Goal: Contribute content: Contribute content

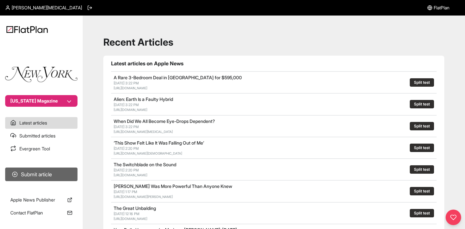
click at [41, 173] on button "Submit article" at bounding box center [41, 174] width 72 height 14
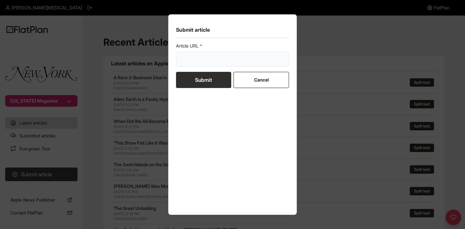
click at [203, 61] on input "url" at bounding box center [232, 59] width 113 height 15
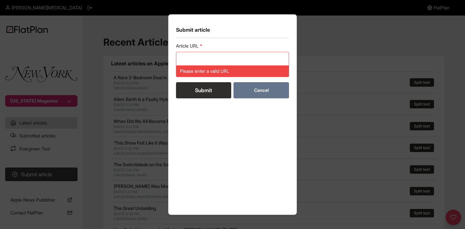
click at [266, 82] on button "Cancel" at bounding box center [260, 90] width 55 height 16
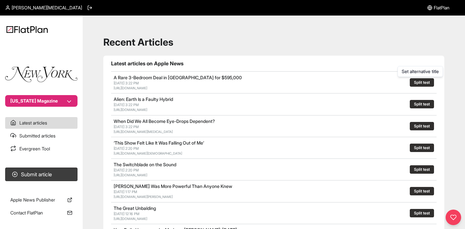
click at [418, 82] on button "Split test" at bounding box center [422, 82] width 24 height 8
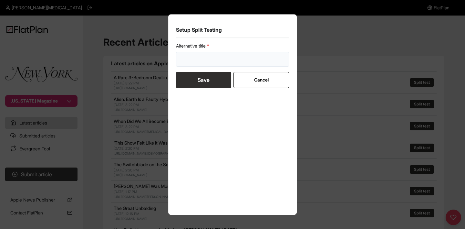
click at [205, 58] on input "text" at bounding box center [232, 59] width 113 height 15
click at [254, 83] on button "Cancel" at bounding box center [260, 80] width 55 height 16
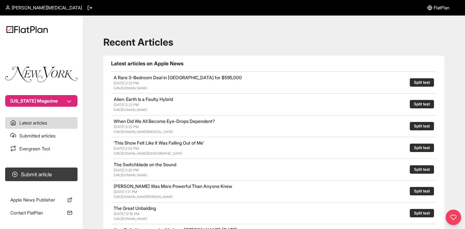
click at [43, 134] on link "Submitted articles" at bounding box center [41, 136] width 72 height 12
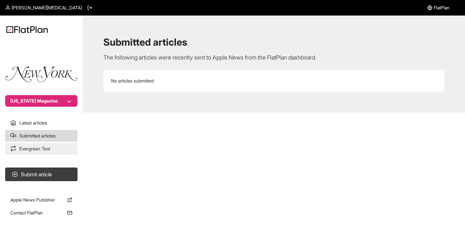
click at [36, 148] on link "Evergreen Tool" at bounding box center [41, 149] width 72 height 12
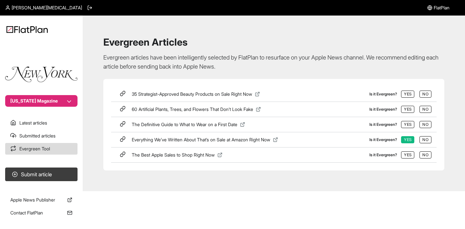
click at [122, 94] on icon at bounding box center [123, 93] width 6 height 6
click at [32, 180] on button "Submit article" at bounding box center [41, 174] width 72 height 14
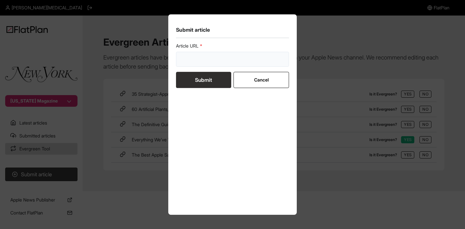
click at [186, 58] on input "url" at bounding box center [232, 59] width 113 height 15
paste input "[URL][DOMAIN_NAME]"
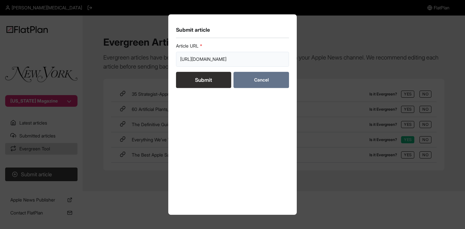
type input "[URL][DOMAIN_NAME]"
click at [265, 79] on button "Cancel" at bounding box center [260, 80] width 55 height 16
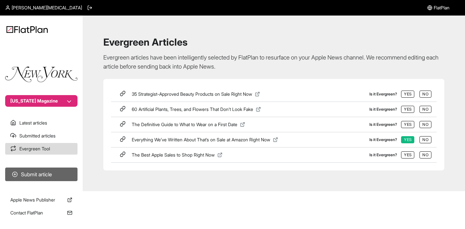
click at [27, 172] on button "Submit article" at bounding box center [41, 174] width 72 height 14
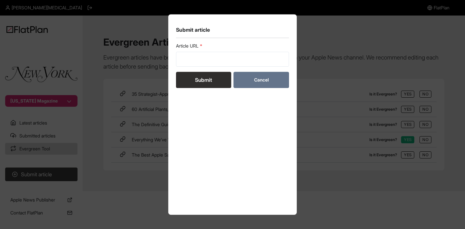
click at [258, 79] on button "Cancel" at bounding box center [260, 80] width 55 height 16
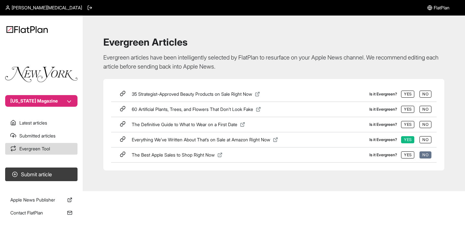
click at [425, 153] on button "No" at bounding box center [425, 154] width 12 height 7
click at [427, 154] on button "No" at bounding box center [425, 154] width 12 height 7
